Goal: Information Seeking & Learning: Learn about a topic

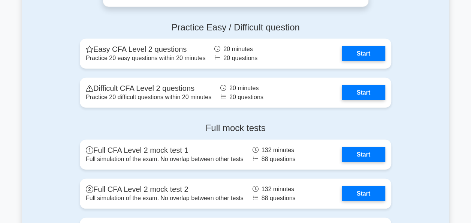
scroll to position [968, 0]
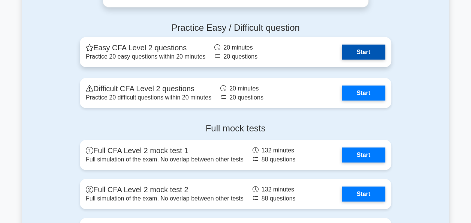
click at [362, 51] on link "Start" at bounding box center [363, 52] width 43 height 15
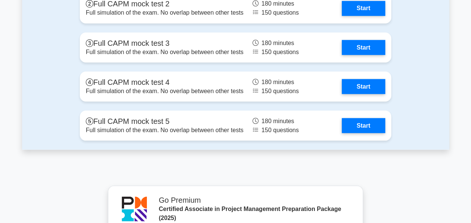
scroll to position [2088, 0]
